Goal: Task Accomplishment & Management: Manage account settings

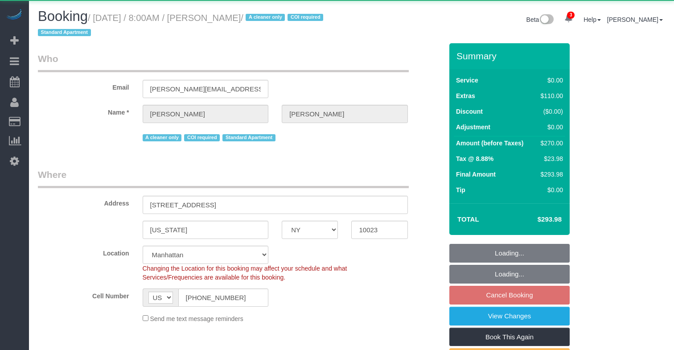
select select "NY"
select select "1"
select select "number:56"
select select "number:90"
select select "number:15"
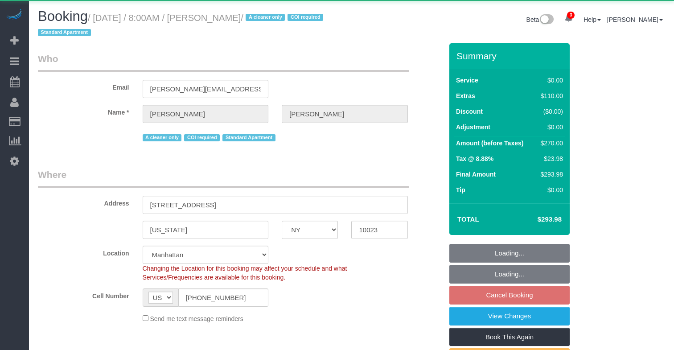
select select "number:7"
select select "string:stripe-pm_1S076c4VGloSiKo7z0g1OGNA"
select select "spot1"
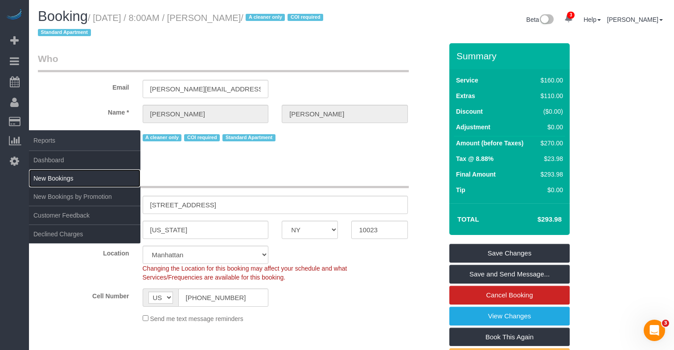
click at [62, 177] on link "New Bookings" at bounding box center [85, 178] width 112 height 18
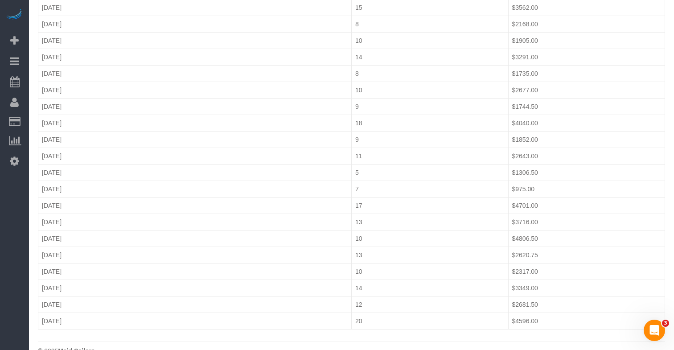
scroll to position [455, 0]
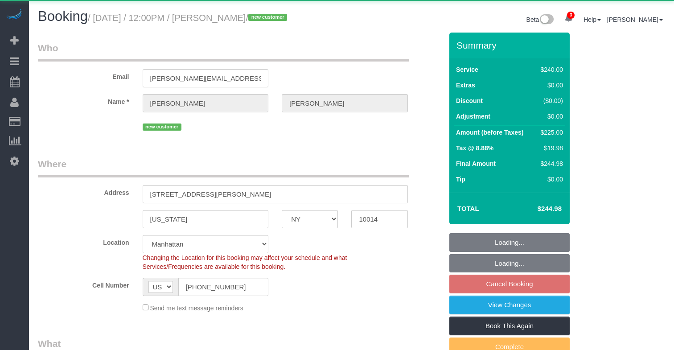
select select "NY"
select select "180"
select select "number:89"
select select "number:90"
select select "number:15"
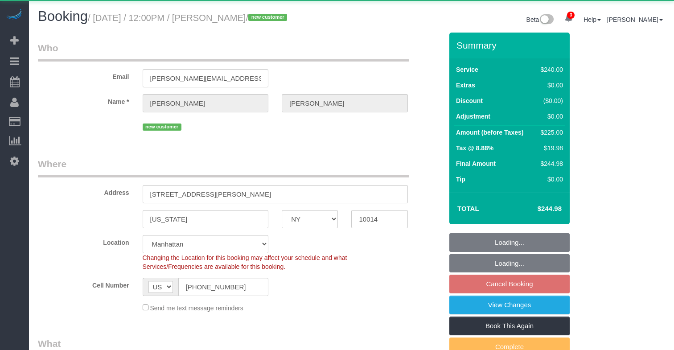
select select "number:5"
select select "string:stripe-pm_1S06iu4VGloSiKo7aXpOO58t"
select select "spot5"
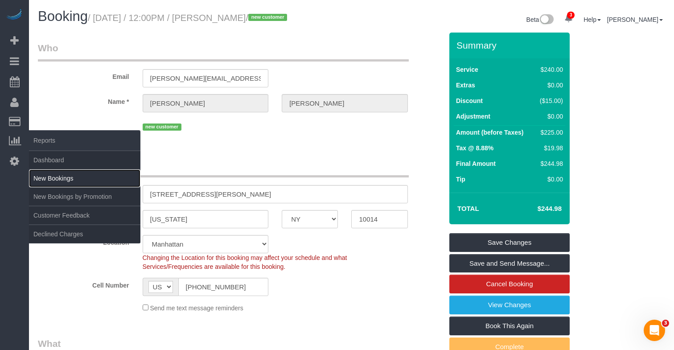
click at [69, 181] on link "New Bookings" at bounding box center [85, 178] width 112 height 18
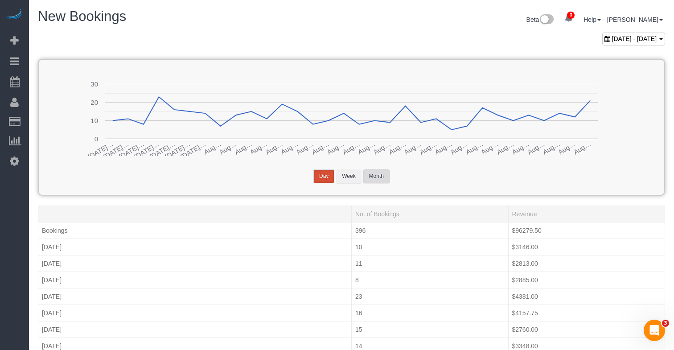
click at [365, 180] on button "Month" at bounding box center [376, 176] width 26 height 14
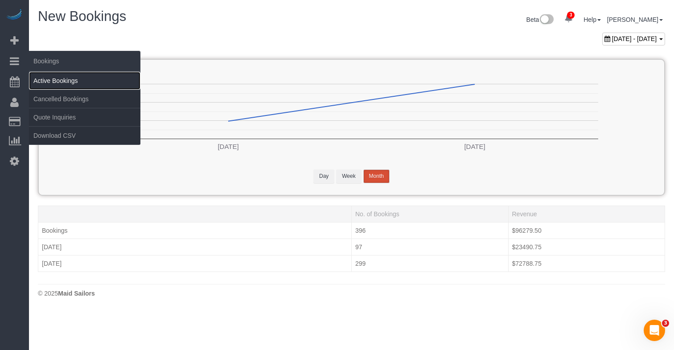
click at [58, 83] on link "Active Bookings" at bounding box center [85, 81] width 112 height 18
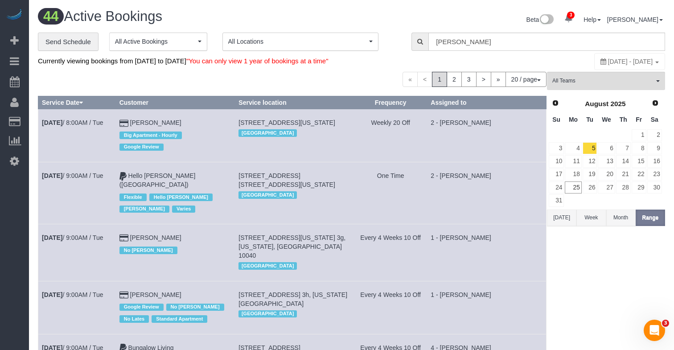
click at [561, 218] on button "[DATE]" at bounding box center [561, 218] width 29 height 17
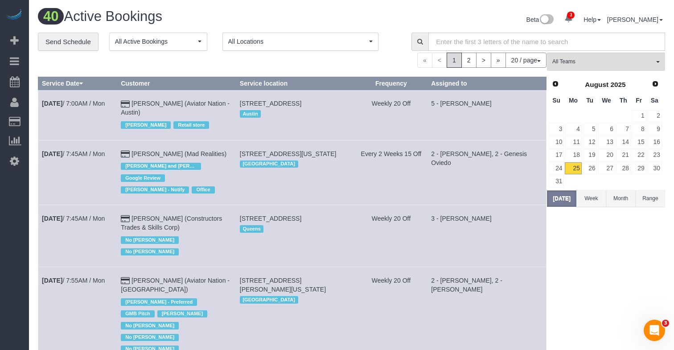
click at [600, 192] on button "Week" at bounding box center [591, 198] width 29 height 17
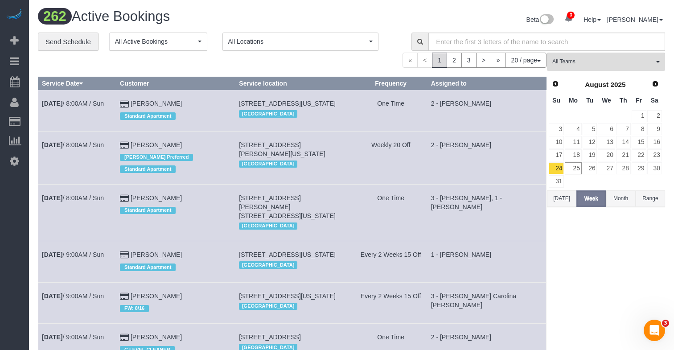
click at [619, 195] on button "Month" at bounding box center [621, 198] width 29 height 17
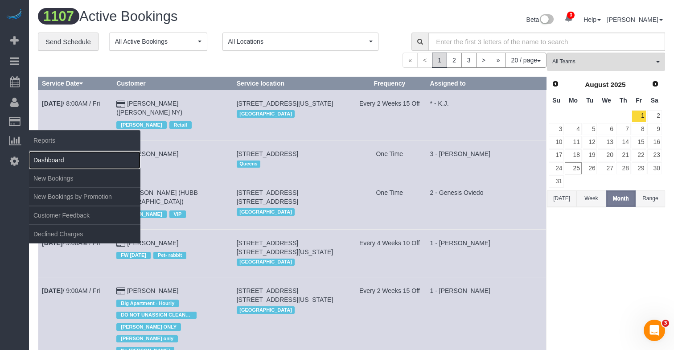
click at [61, 163] on link "Dashboard" at bounding box center [85, 160] width 112 height 18
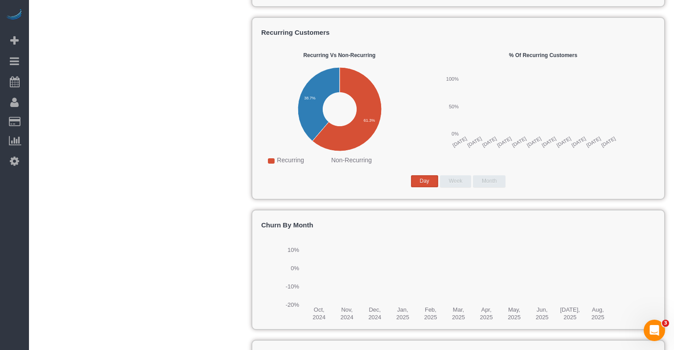
scroll to position [994, 0]
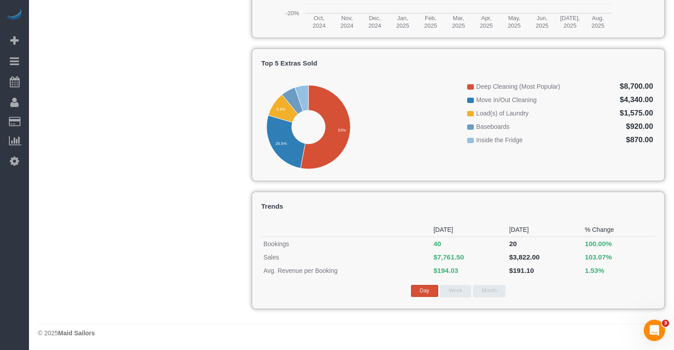
click at [455, 291] on button "Week" at bounding box center [455, 291] width 31 height 12
click at [499, 292] on button "Month" at bounding box center [489, 291] width 33 height 12
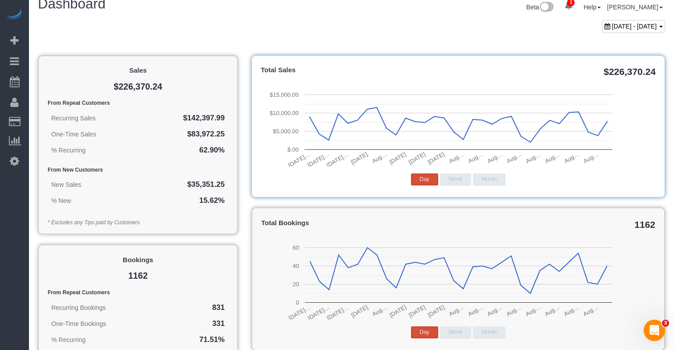
scroll to position [0, 0]
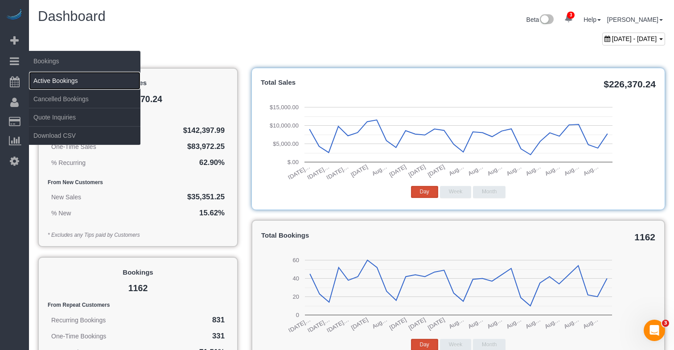
click at [50, 82] on link "Active Bookings" at bounding box center [85, 81] width 112 height 18
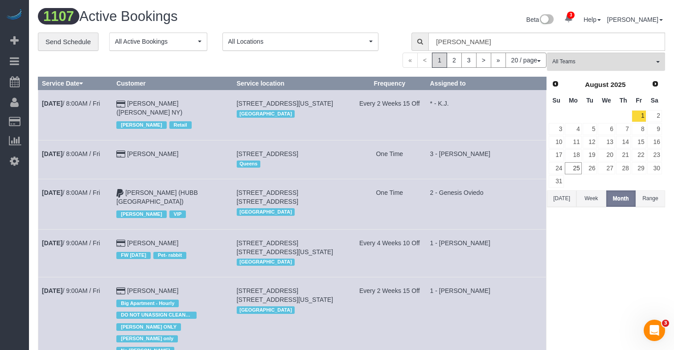
select select "NY"
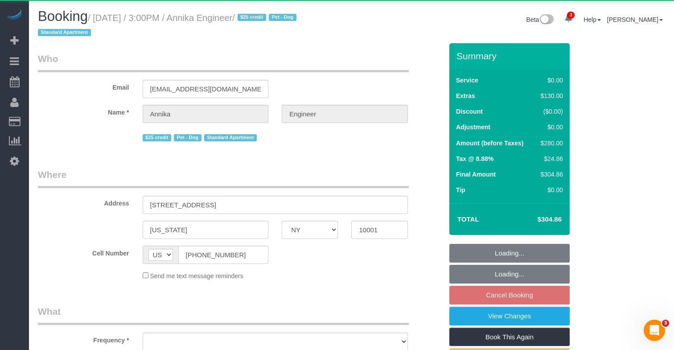
select select "object:5275"
select select "string:stripe-pm_1RW4tx4VGloSiKo7kpYPENs0"
select select "spot68"
select select "number:89"
select select "number:76"
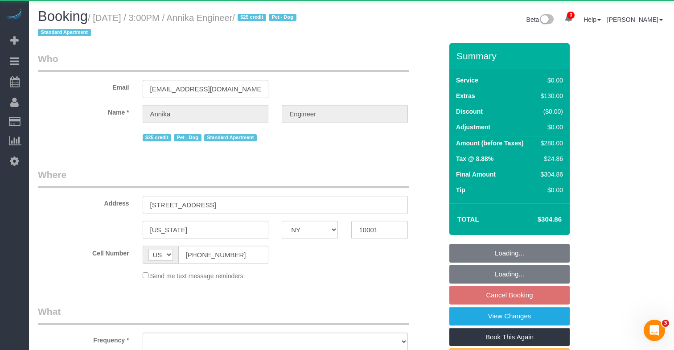
select select "number:13"
select select "number:5"
